Goal: Information Seeking & Learning: Check status

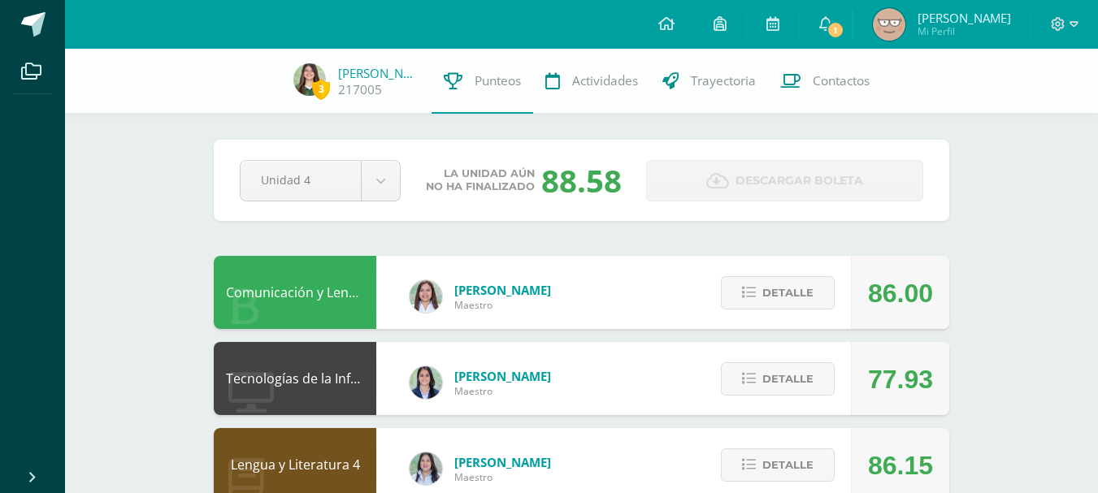
click at [672, 267] on div "Comunicación y Lenguaje L3 Inglés 4 [PERSON_NAME] Maestro 86.00 [GEOGRAPHIC_DAT…" at bounding box center [581, 292] width 735 height 73
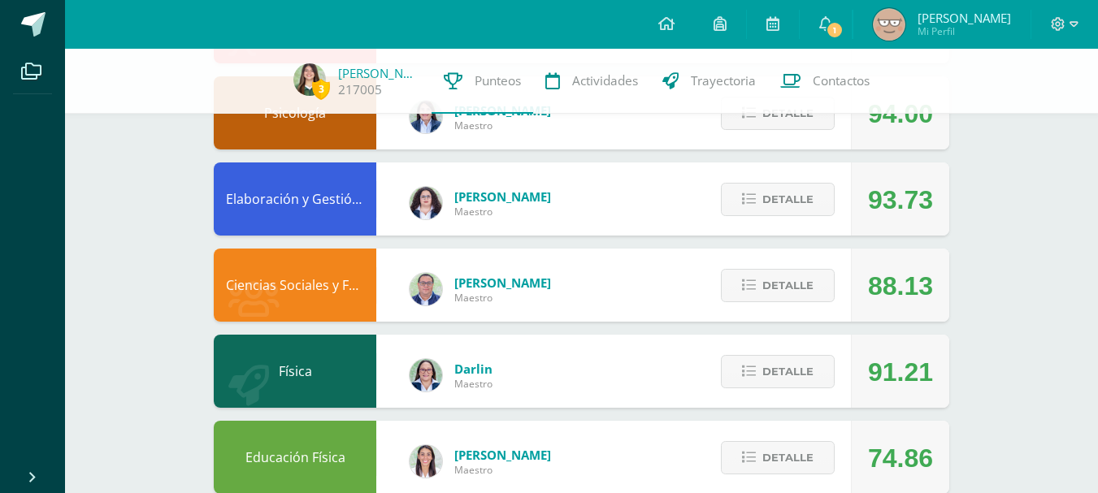
scroll to position [816, 0]
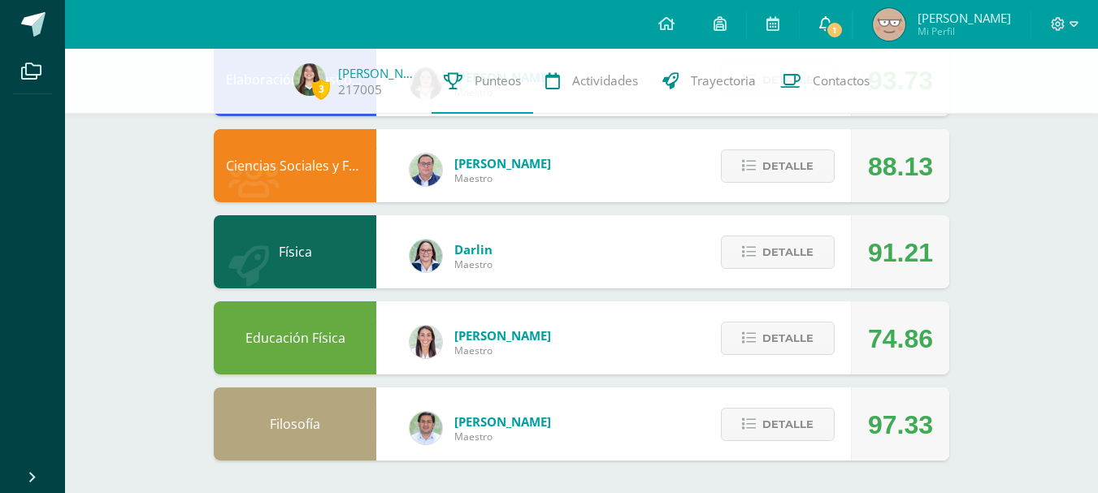
click at [827, 20] on icon at bounding box center [825, 23] width 13 height 15
click at [510, 241] on div "[PERSON_NAME]" at bounding box center [451, 251] width 148 height 65
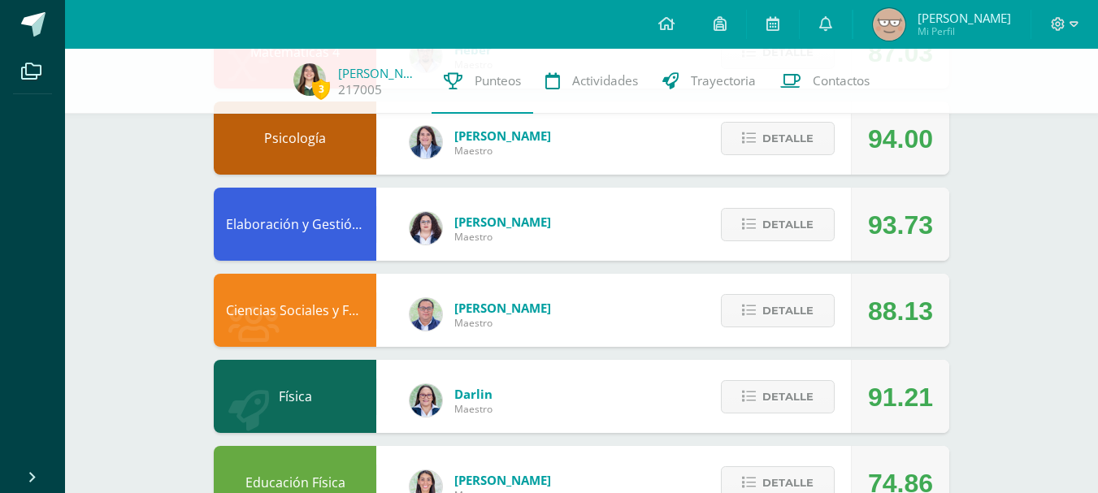
scroll to position [661, 0]
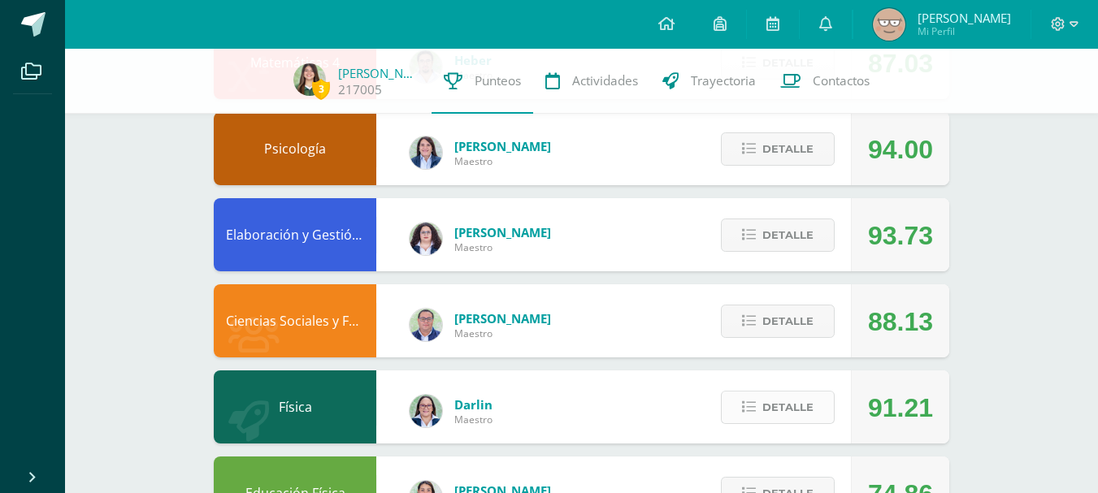
click at [770, 396] on span "Detalle" at bounding box center [787, 407] width 51 height 30
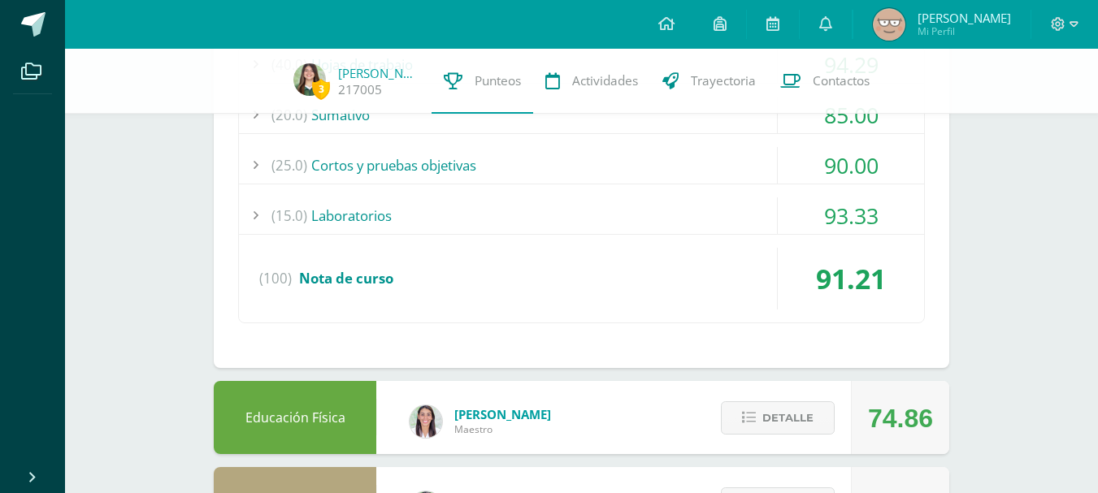
scroll to position [1151, 0]
click at [657, 206] on div "(15.0) Laboratorios" at bounding box center [581, 215] width 685 height 37
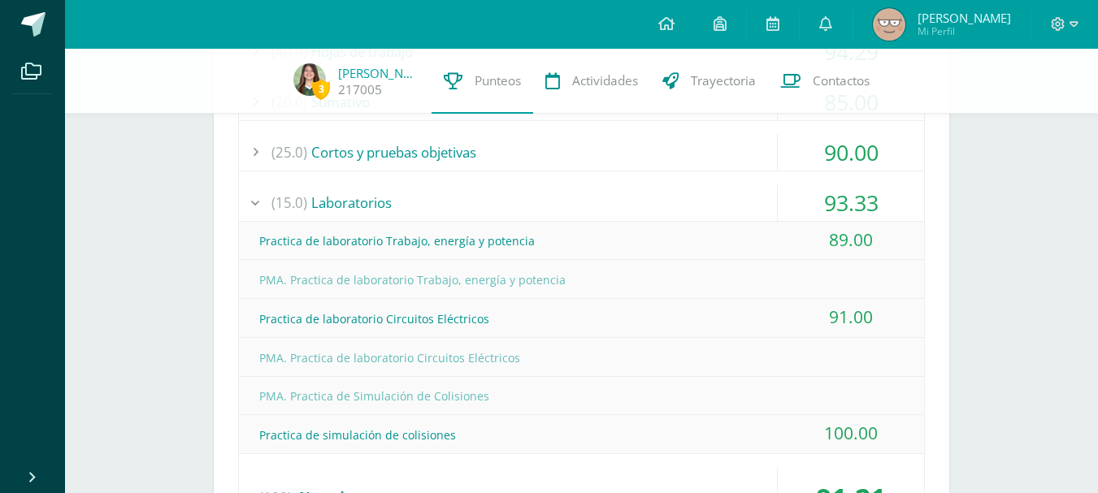
scroll to position [1156, 0]
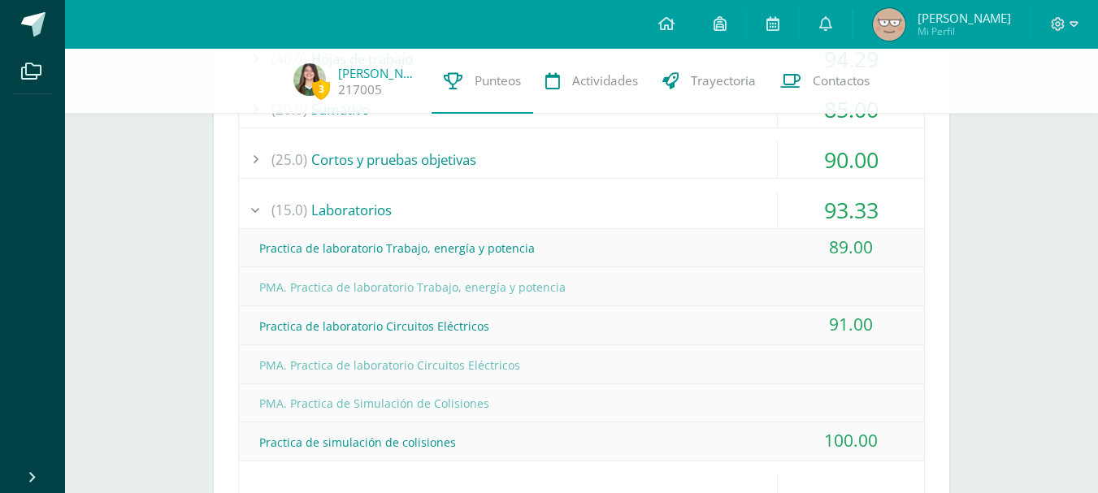
click at [647, 216] on div "(15.0) Laboratorios" at bounding box center [581, 210] width 685 height 37
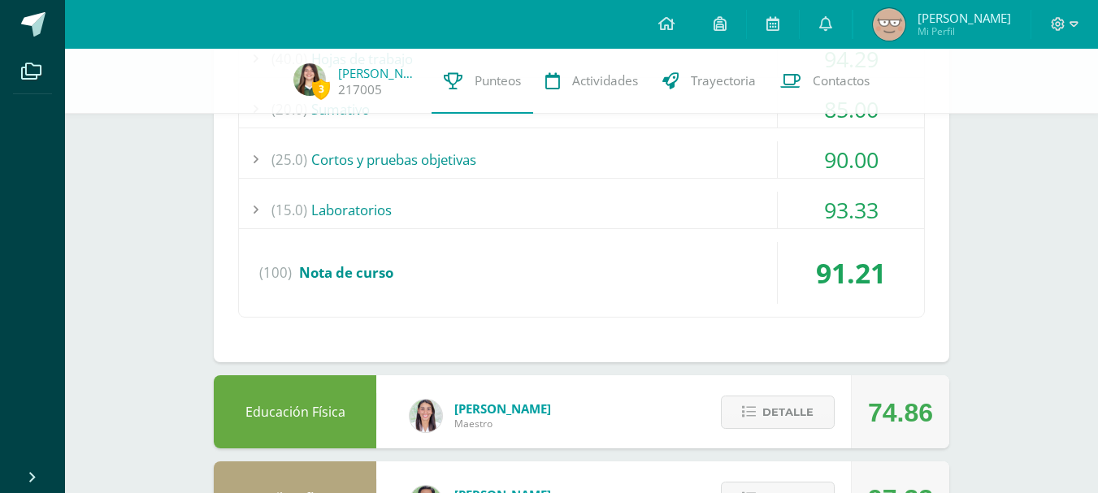
click at [639, 165] on div "(25.0) Cortos y pruebas objetivas" at bounding box center [581, 159] width 685 height 37
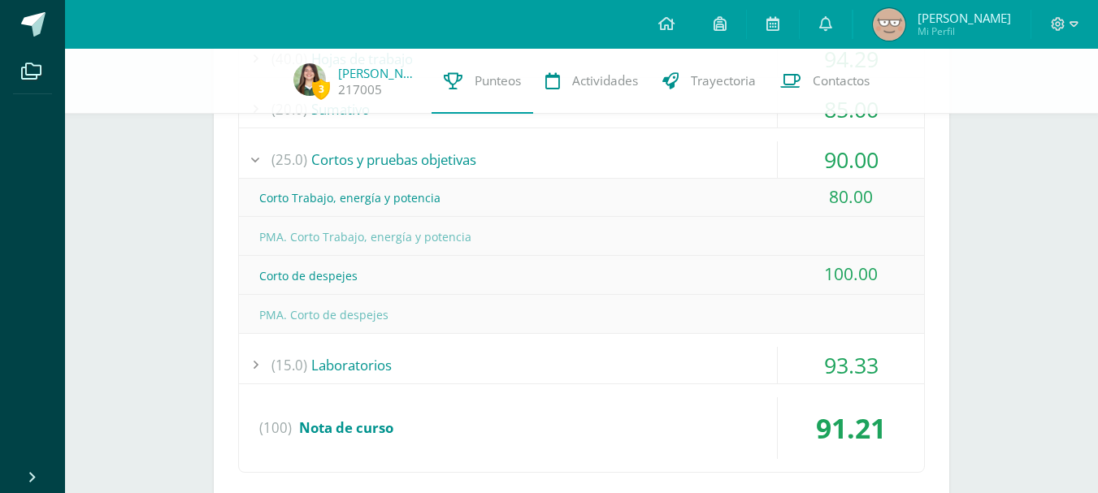
click at [629, 155] on div "(25.0) Cortos y pruebas objetivas" at bounding box center [581, 159] width 685 height 37
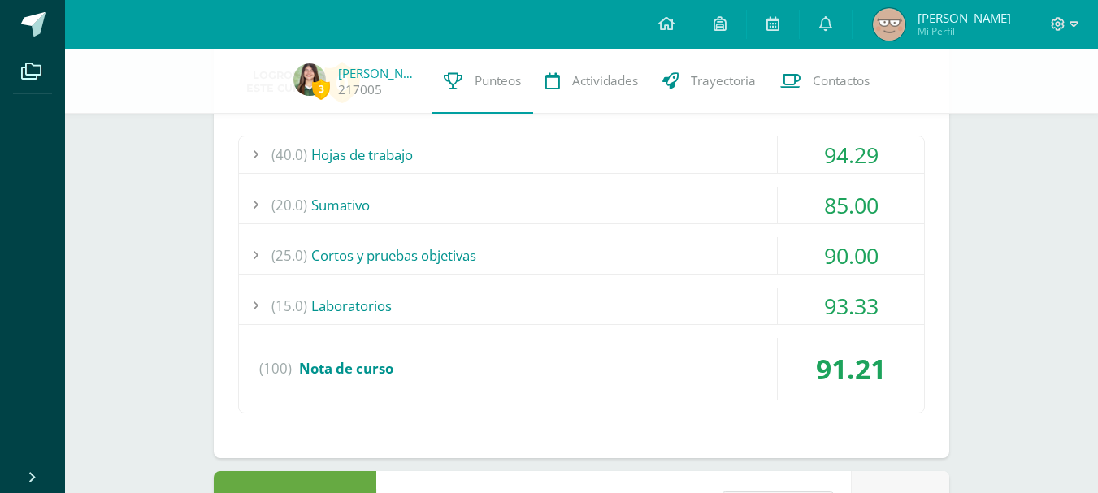
scroll to position [1056, 0]
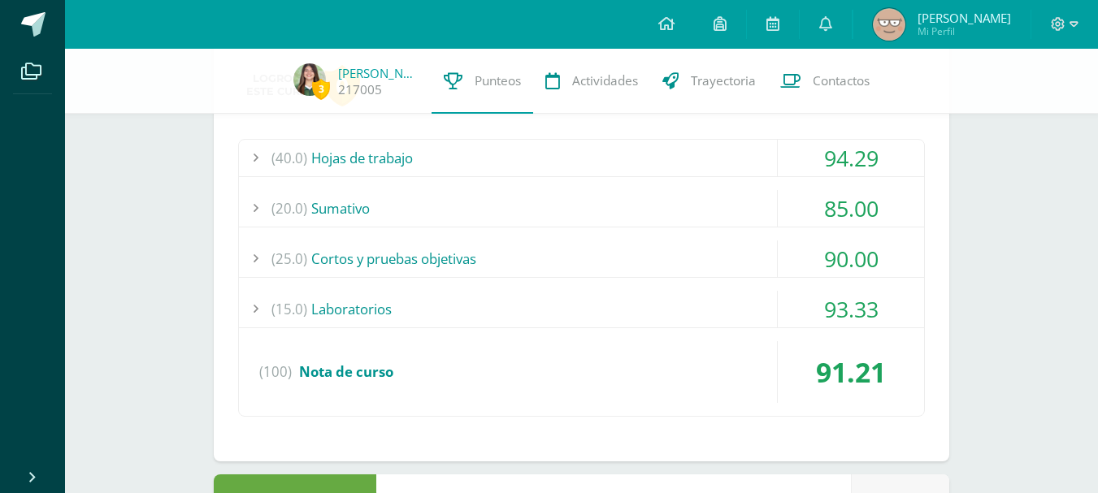
click at [614, 199] on div "(20.0) [GEOGRAPHIC_DATA]" at bounding box center [581, 208] width 685 height 37
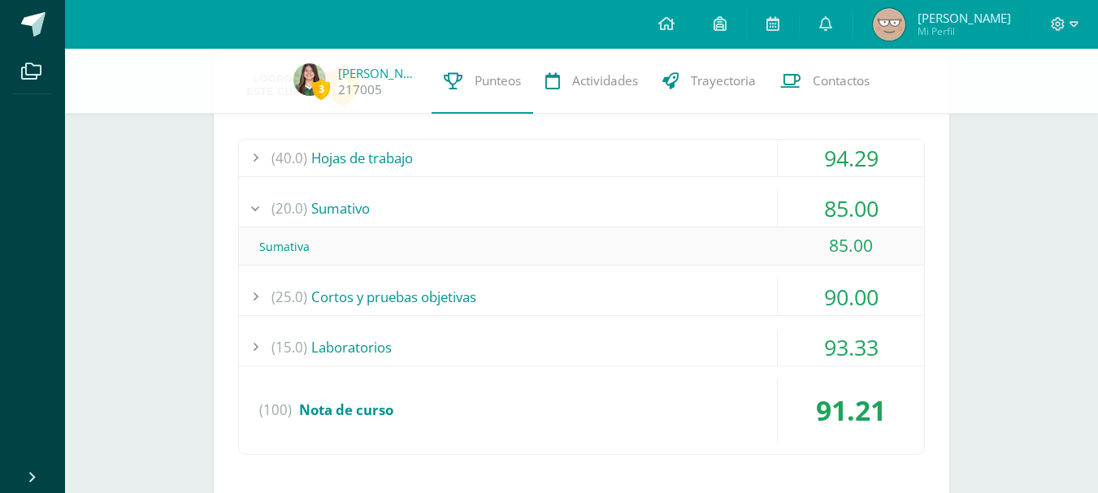
click at [623, 202] on div "(20.0) [GEOGRAPHIC_DATA]" at bounding box center [581, 208] width 685 height 37
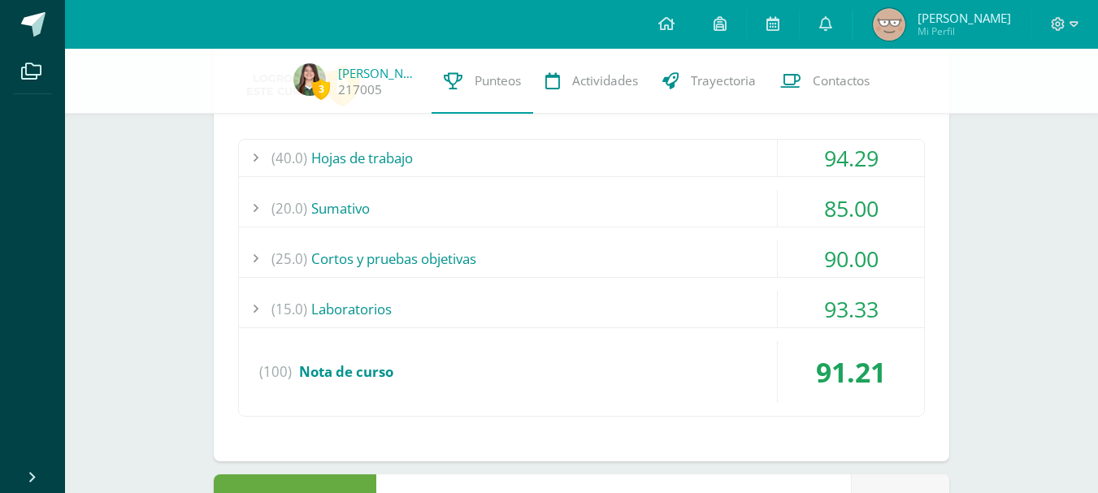
click at [679, 150] on div "(40.0) Hojas de trabajo" at bounding box center [581, 158] width 685 height 37
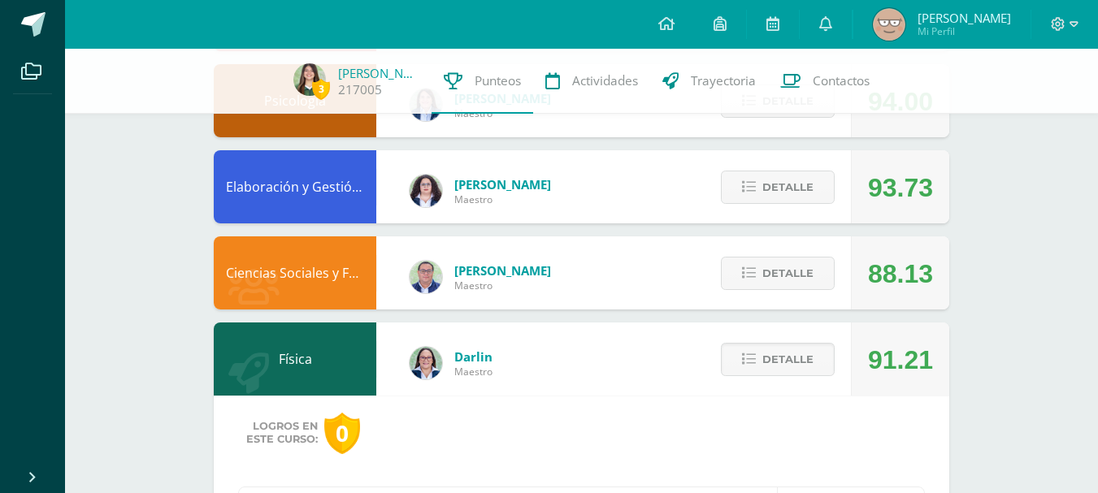
scroll to position [726, 0]
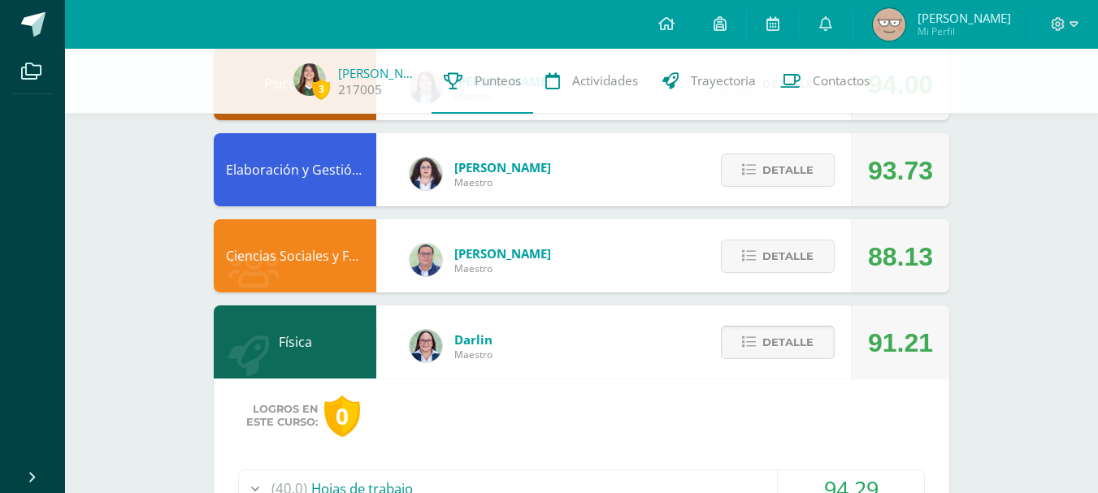
click at [797, 340] on span "Detalle" at bounding box center [787, 342] width 51 height 30
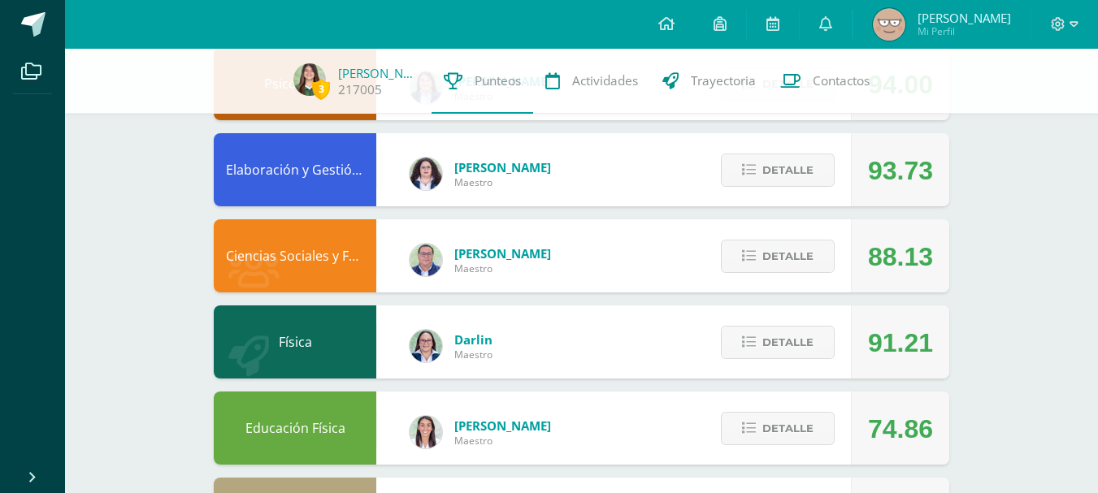
click at [770, 232] on div "Detalle" at bounding box center [773, 255] width 154 height 73
click at [778, 238] on div "Detalle" at bounding box center [773, 255] width 154 height 73
click at [790, 264] on span "Detalle" at bounding box center [787, 256] width 51 height 30
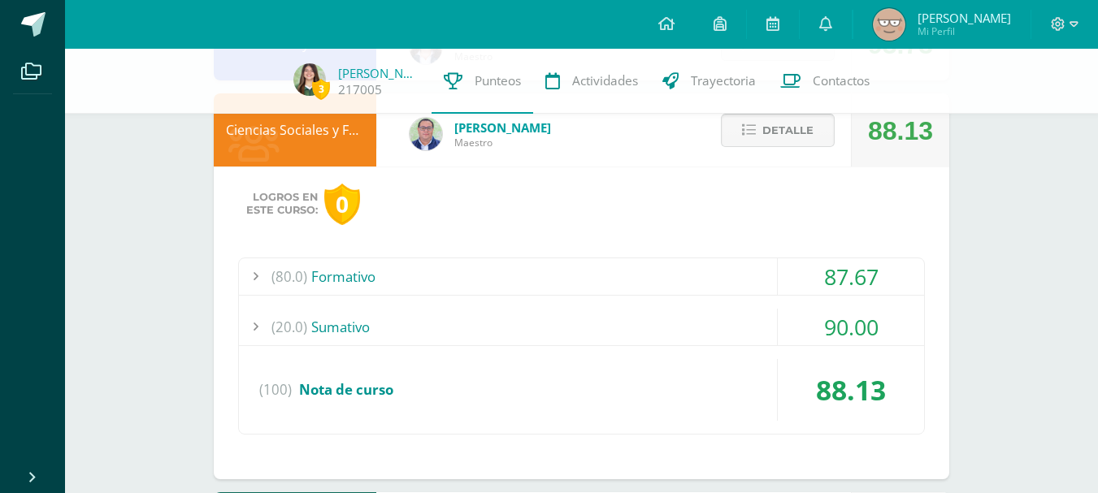
scroll to position [855, 0]
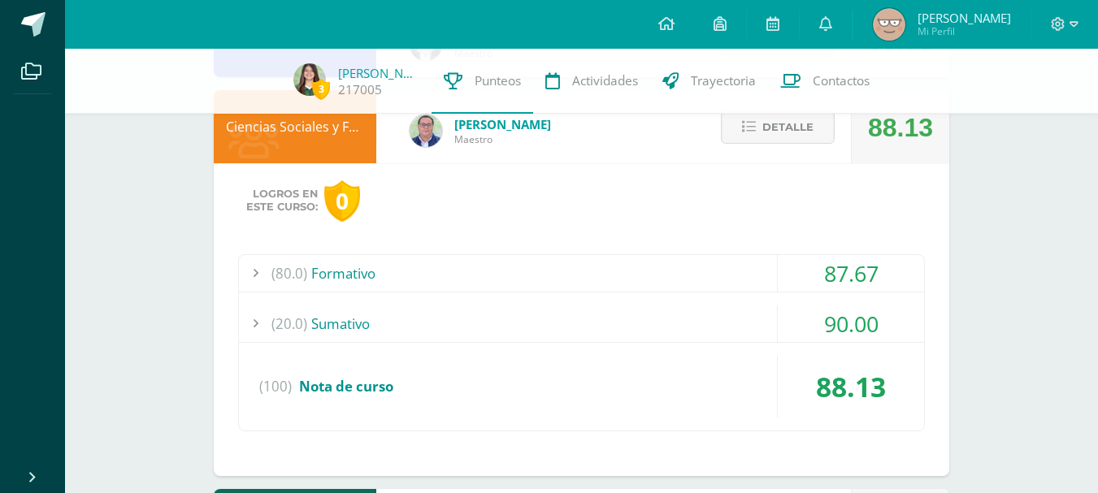
click at [678, 275] on div "(80.0) Formativo" at bounding box center [581, 273] width 685 height 37
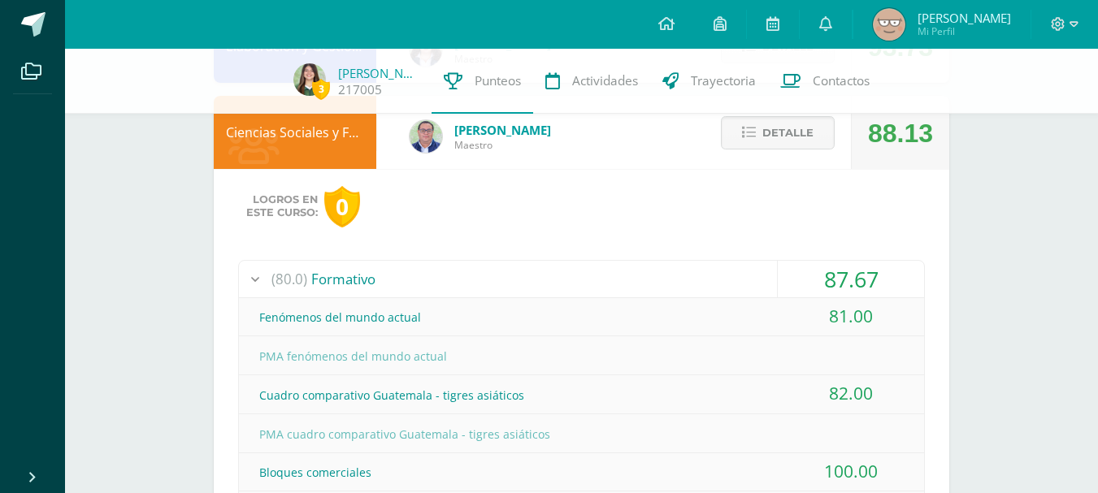
scroll to position [843, 0]
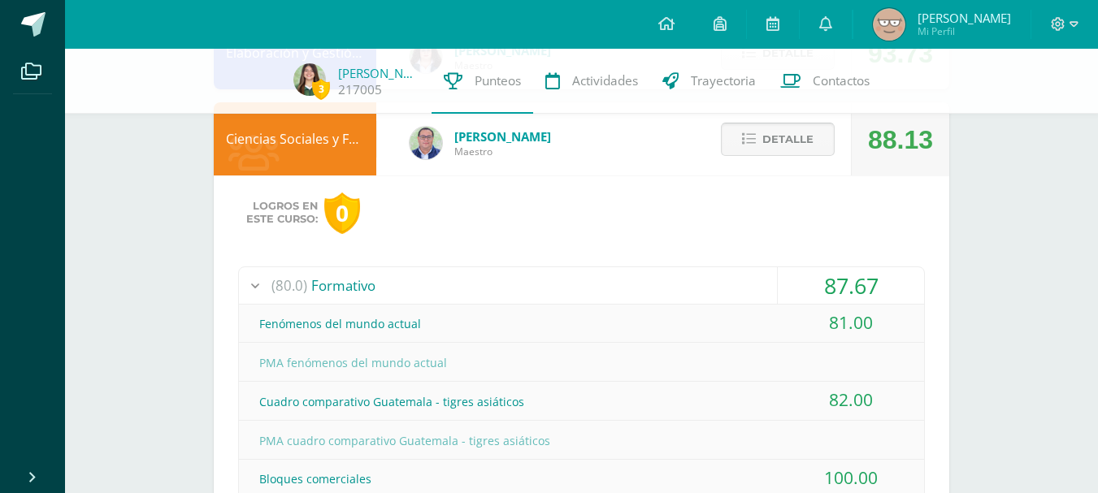
click at [765, 124] on button "Detalle" at bounding box center [778, 139] width 114 height 33
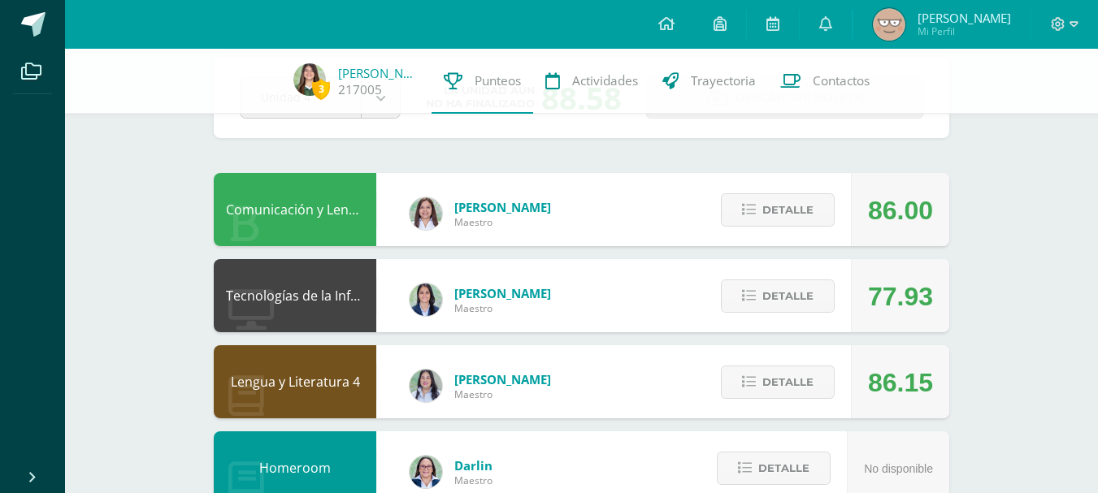
scroll to position [0, 0]
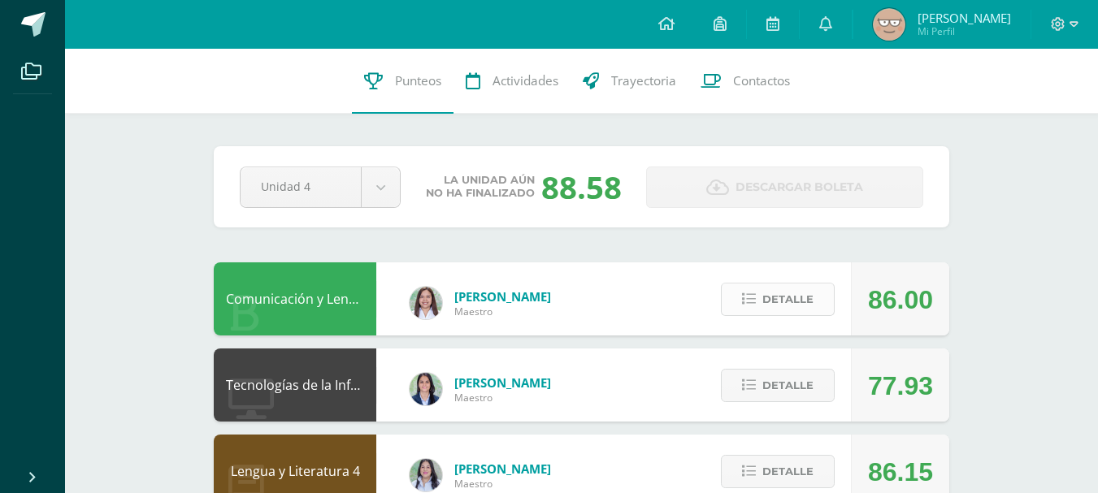
click at [732, 296] on button "Detalle" at bounding box center [778, 299] width 114 height 33
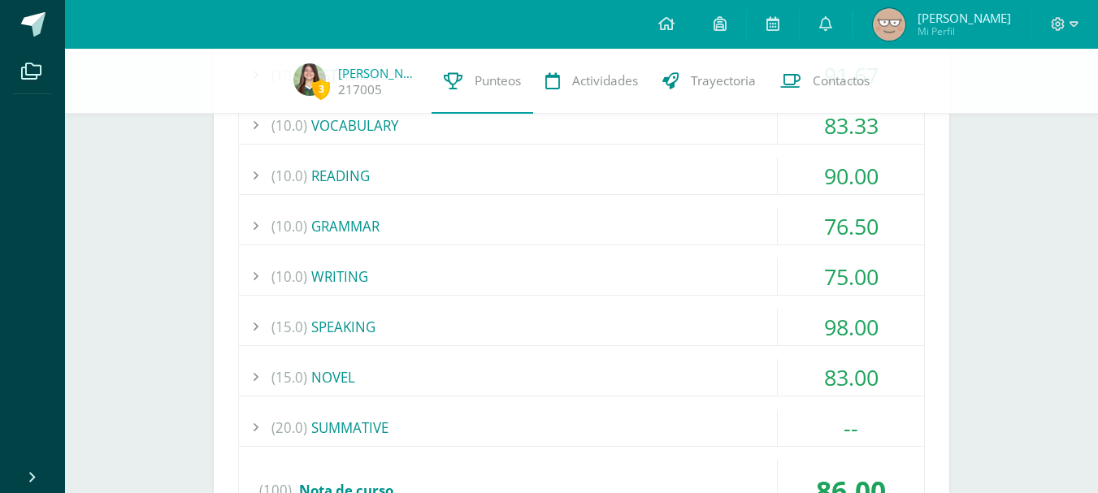
scroll to position [365, 0]
click at [670, 423] on div "(20.0) SUMMATIVE" at bounding box center [581, 427] width 685 height 37
drag, startPoint x: 670, startPoint y: 423, endPoint x: 692, endPoint y: 366, distance: 61.4
click at [692, 366] on div "(10.0) LISTENING 91.67 LISTENING SKILL 4-EXERCISE 1 75.00" at bounding box center [581, 314] width 687 height 518
click at [649, 386] on div "(15.0) NOVEL" at bounding box center [581, 376] width 685 height 37
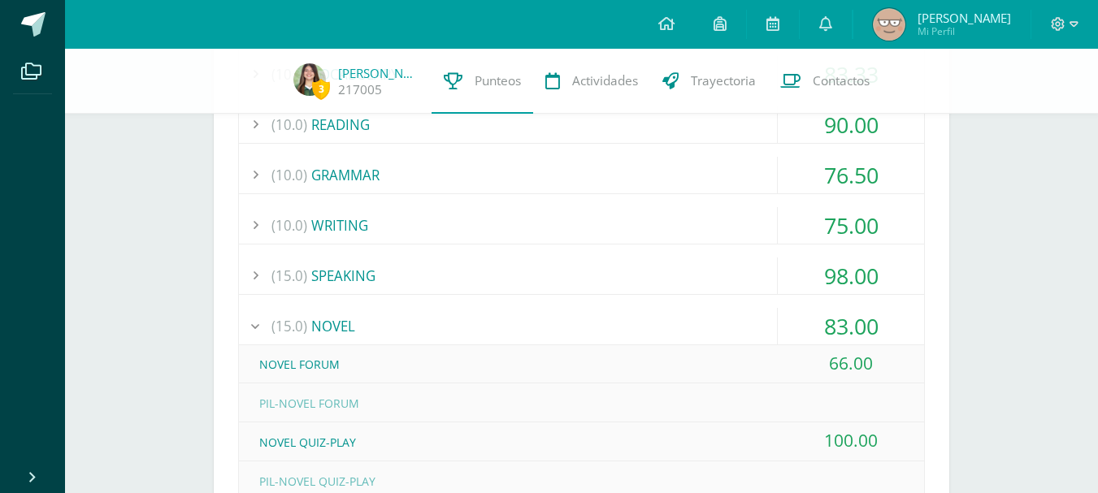
scroll to position [416, 0]
click at [607, 342] on div "(15.0) NOVEL" at bounding box center [581, 325] width 685 height 37
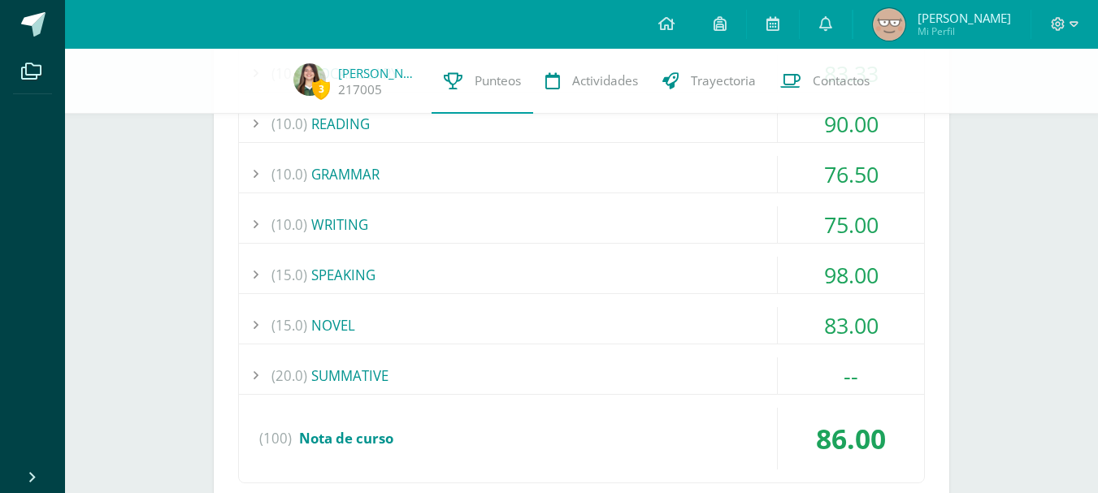
click at [609, 284] on div "(15.0) SPEAKING" at bounding box center [581, 275] width 685 height 37
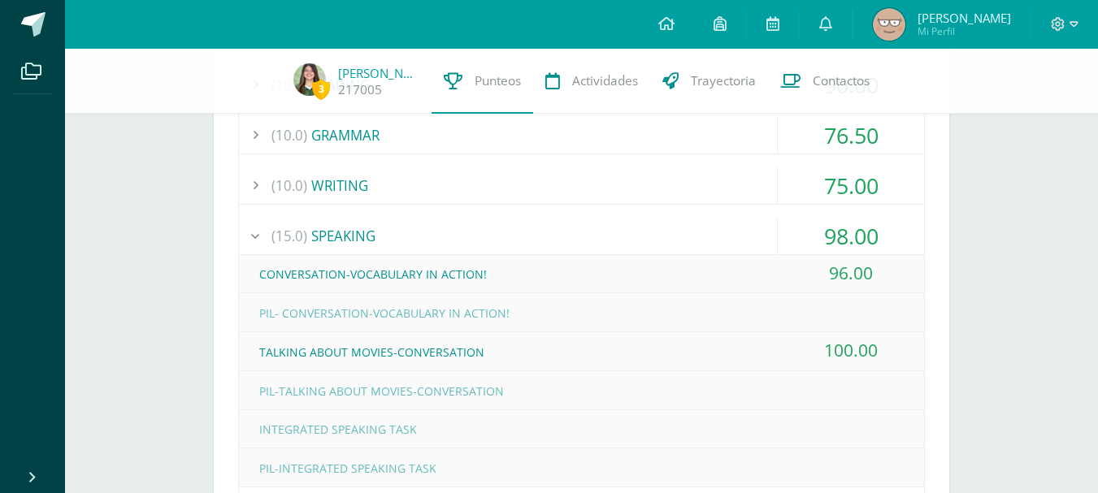
scroll to position [456, 0]
click at [549, 241] on div "(15.0) SPEAKING" at bounding box center [581, 235] width 685 height 37
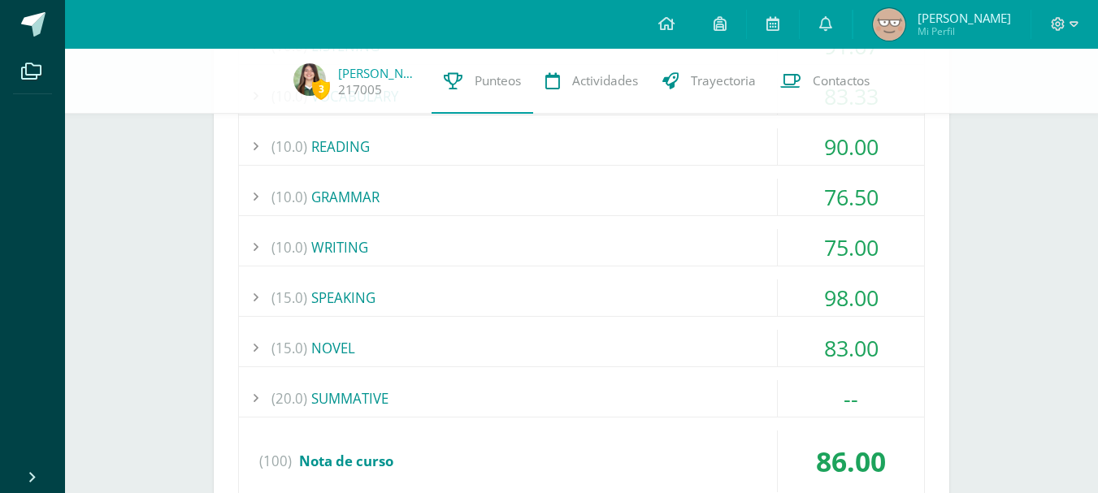
scroll to position [392, 0]
click at [516, 295] on div "(15.0) SPEAKING" at bounding box center [581, 298] width 685 height 37
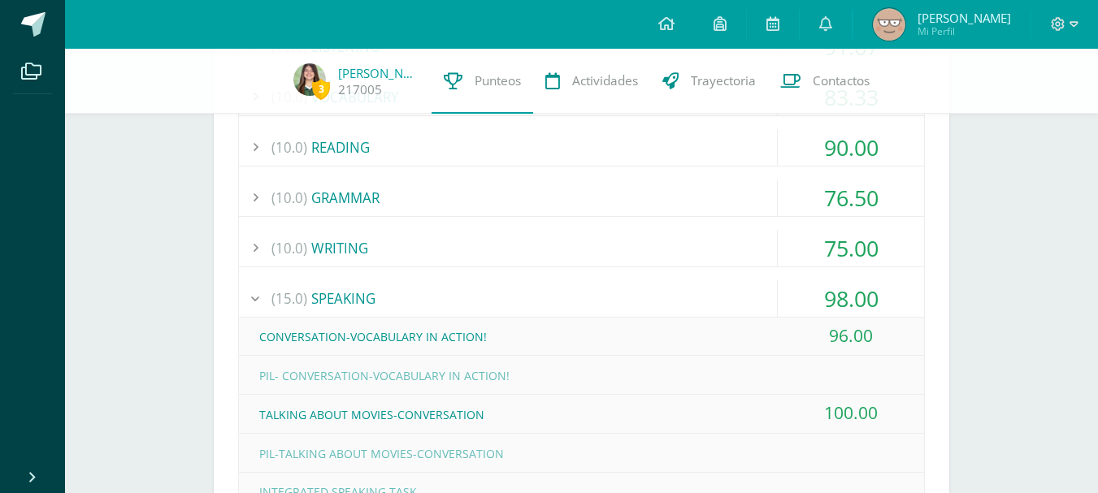
click at [516, 295] on div "(15.0) SPEAKING" at bounding box center [581, 298] width 685 height 37
